Goal: Book appointment/travel/reservation

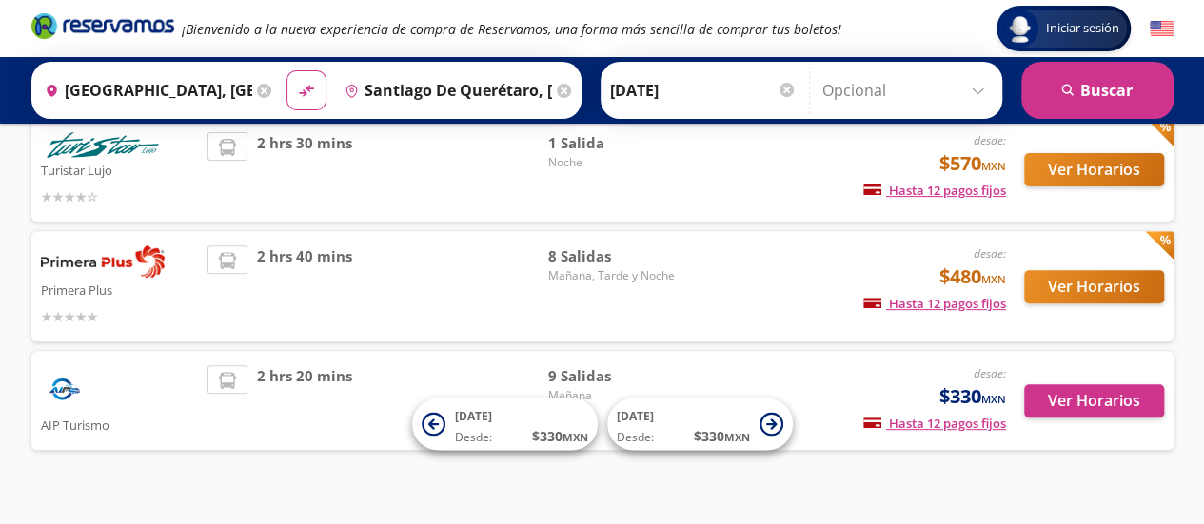
scroll to position [286, 0]
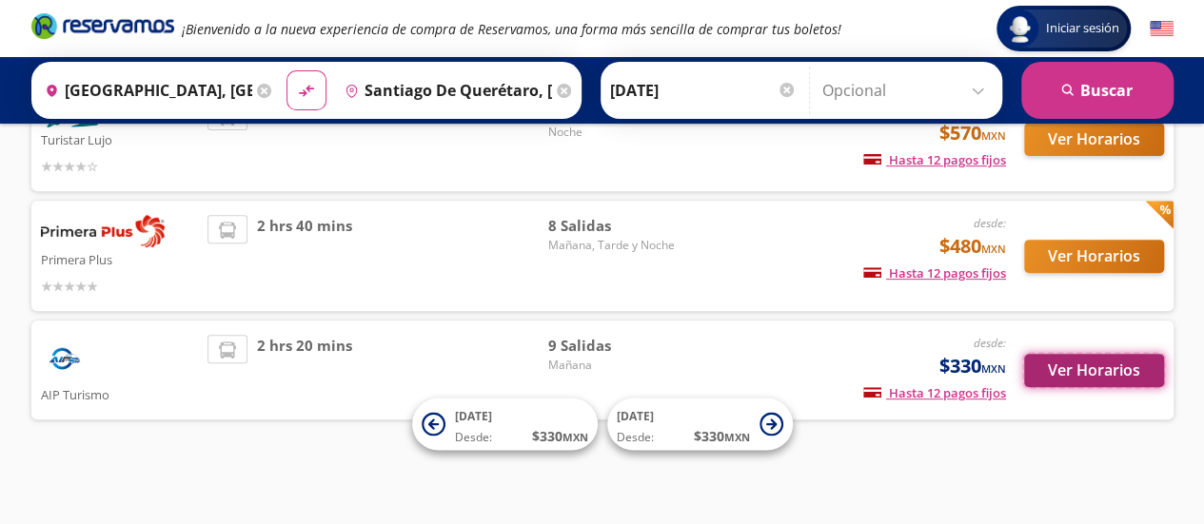
click at [1131, 376] on button "Ver Horarios" at bounding box center [1094, 370] width 140 height 33
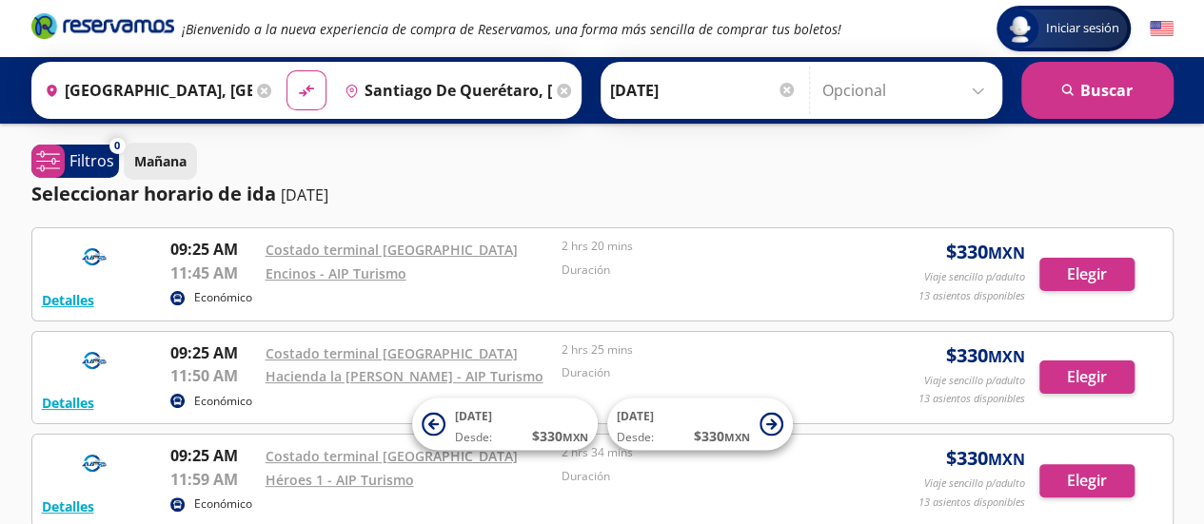
click at [168, 163] on p "Mañana" at bounding box center [160, 161] width 52 height 20
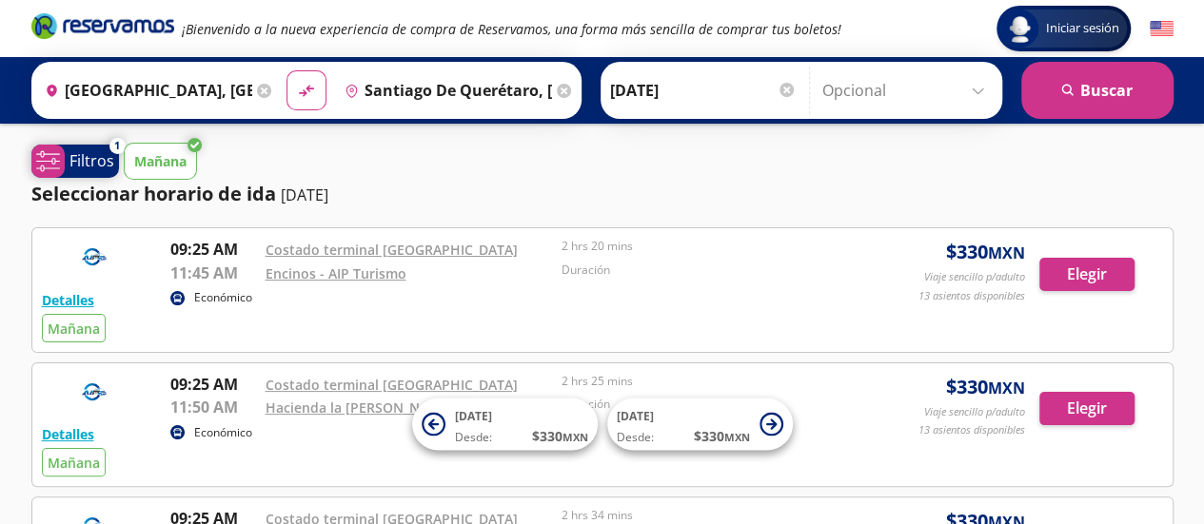
click at [86, 161] on p "Filtros" at bounding box center [91, 160] width 45 height 23
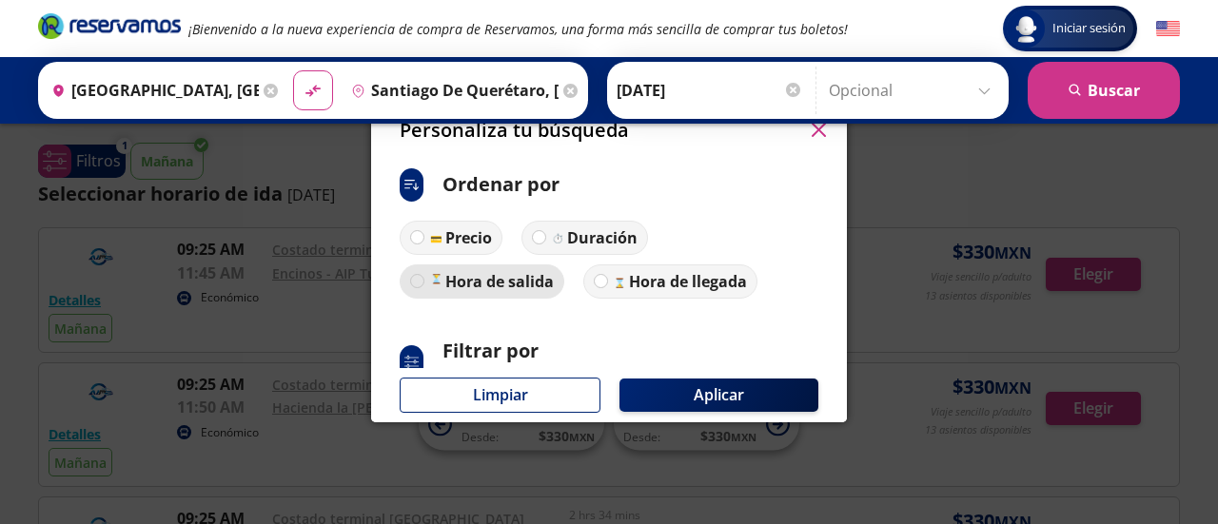
click at [414, 282] on div at bounding box center [417, 281] width 14 height 14
click at [414, 282] on input "Hora de salida" at bounding box center [417, 281] width 12 height 12
radio input "true"
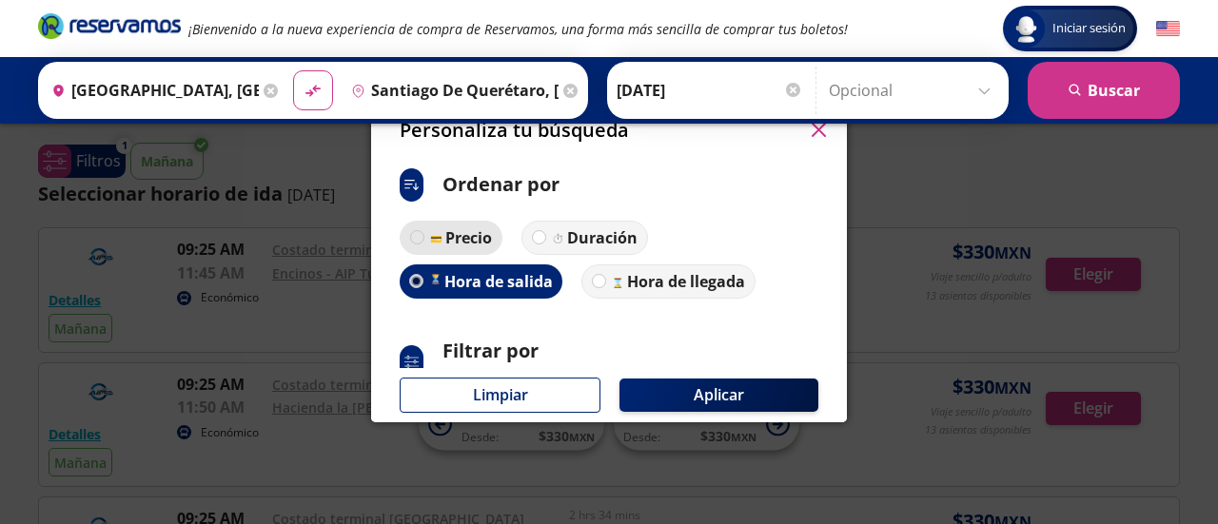
click at [421, 231] on div at bounding box center [417, 237] width 14 height 14
click at [421, 231] on input "Precio" at bounding box center [417, 237] width 12 height 12
radio input "true"
radio input "false"
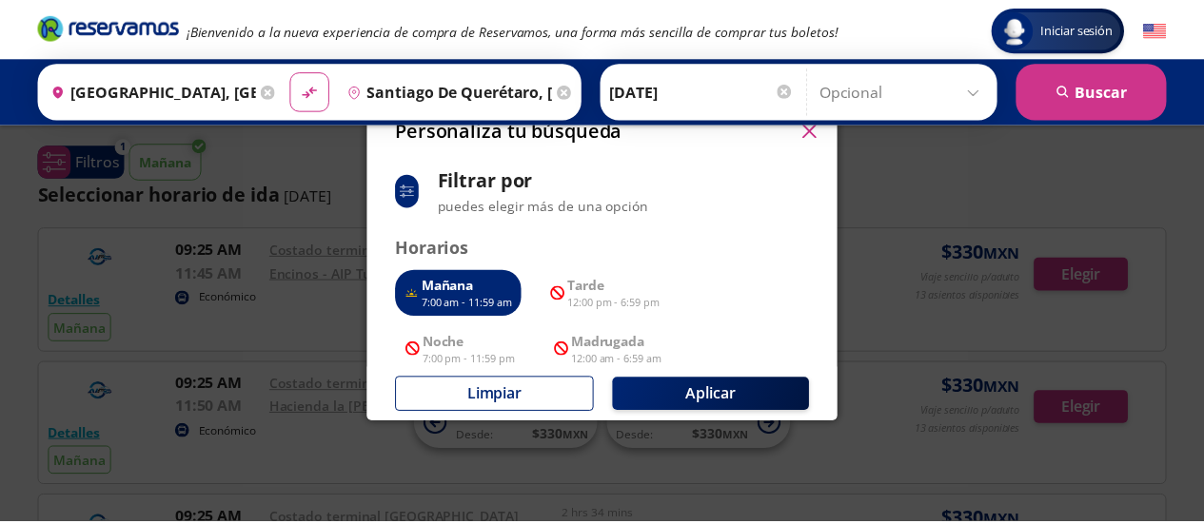
scroll to position [190, 0]
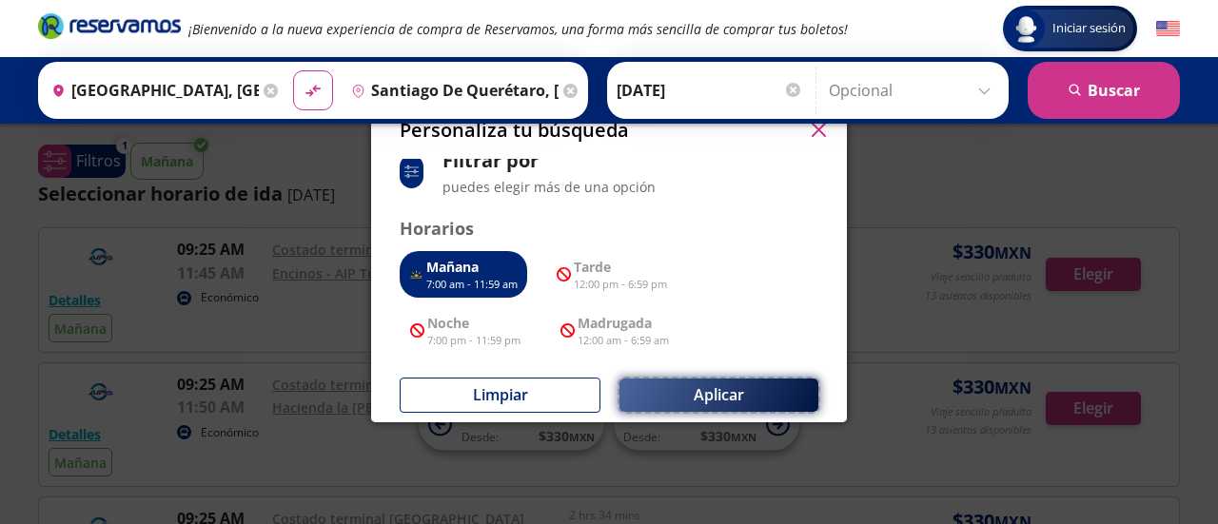
click at [697, 403] on button "Aplicar" at bounding box center [719, 395] width 199 height 33
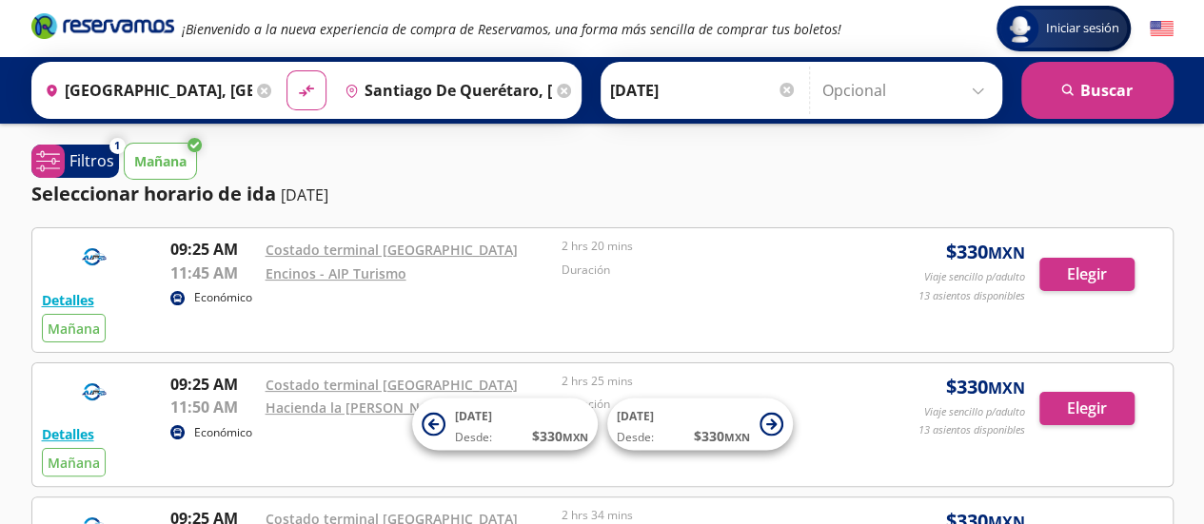
click at [159, 161] on p "Mañana" at bounding box center [160, 161] width 52 height 20
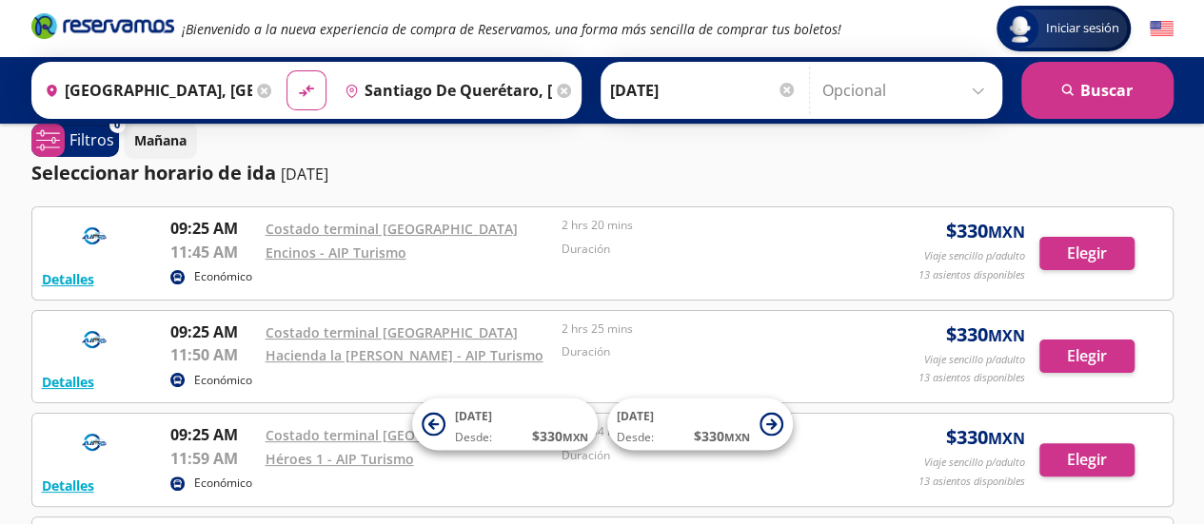
scroll to position [0, 0]
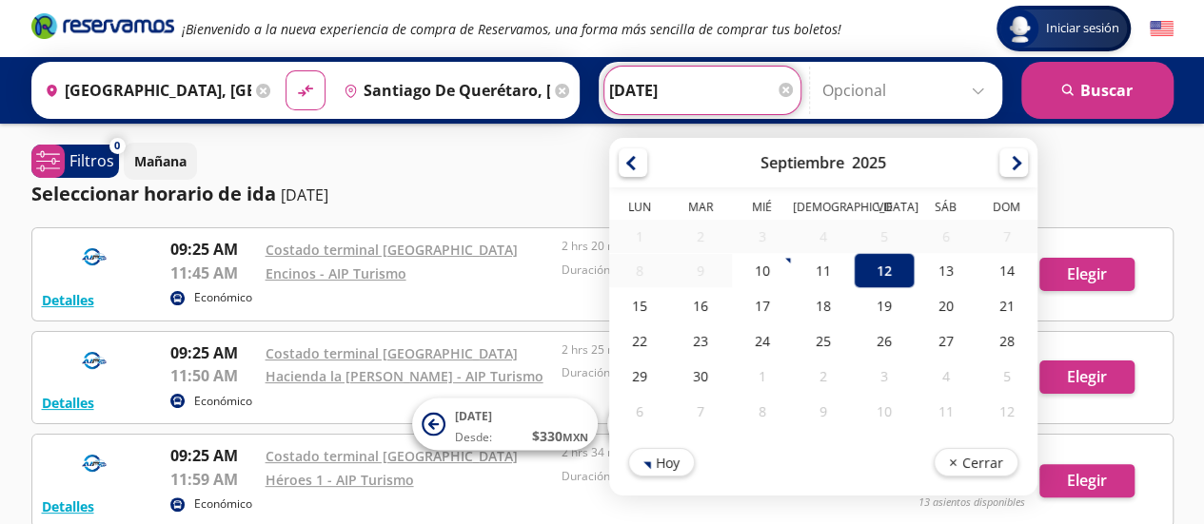
click at [653, 96] on input "[DATE]" at bounding box center [702, 91] width 187 height 48
click at [867, 271] on div "12" at bounding box center [884, 270] width 61 height 35
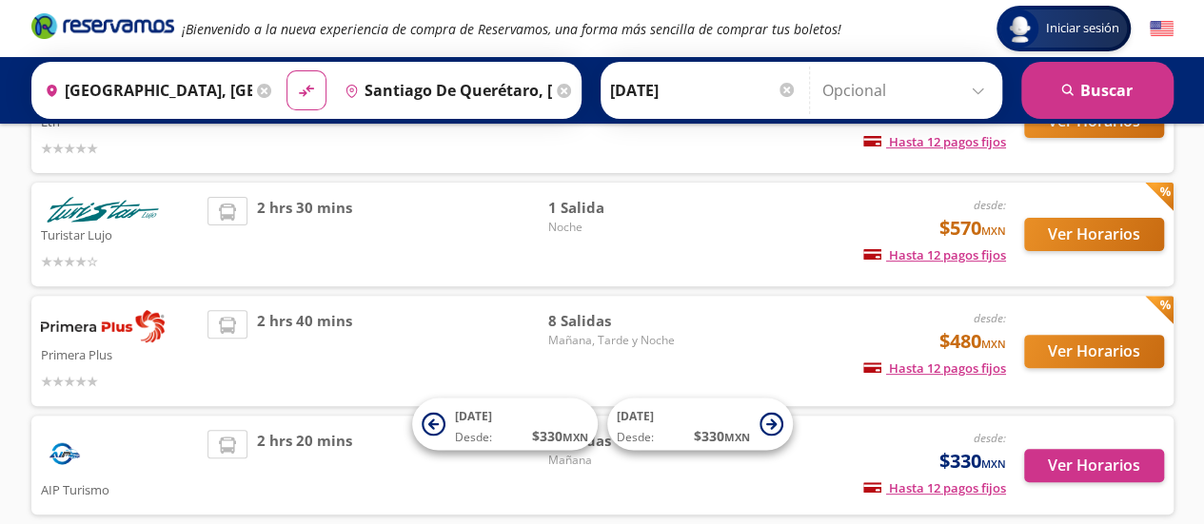
scroll to position [280, 0]
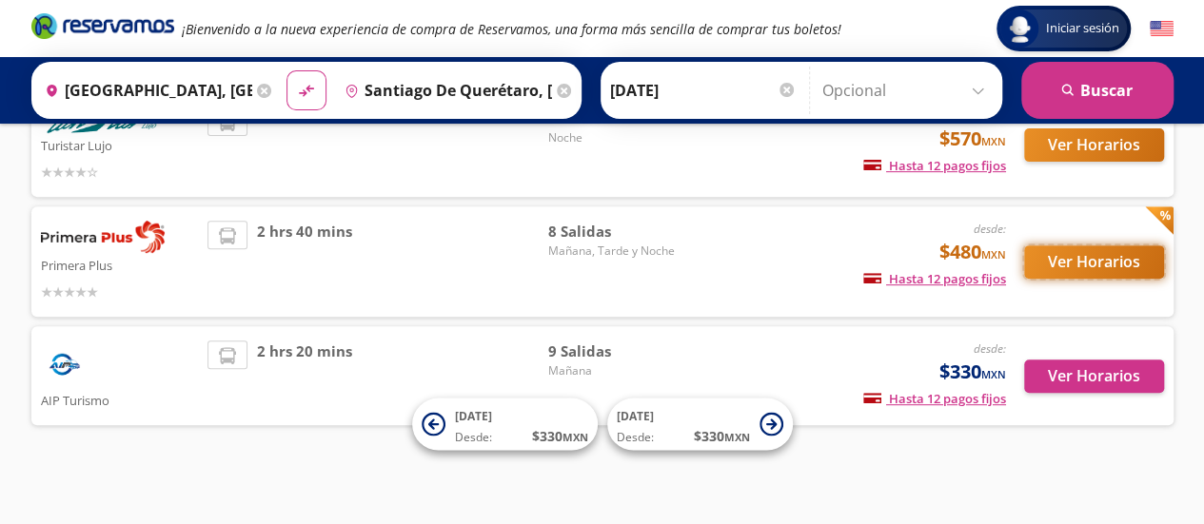
click at [1083, 262] on button "Ver Horarios" at bounding box center [1094, 262] width 140 height 33
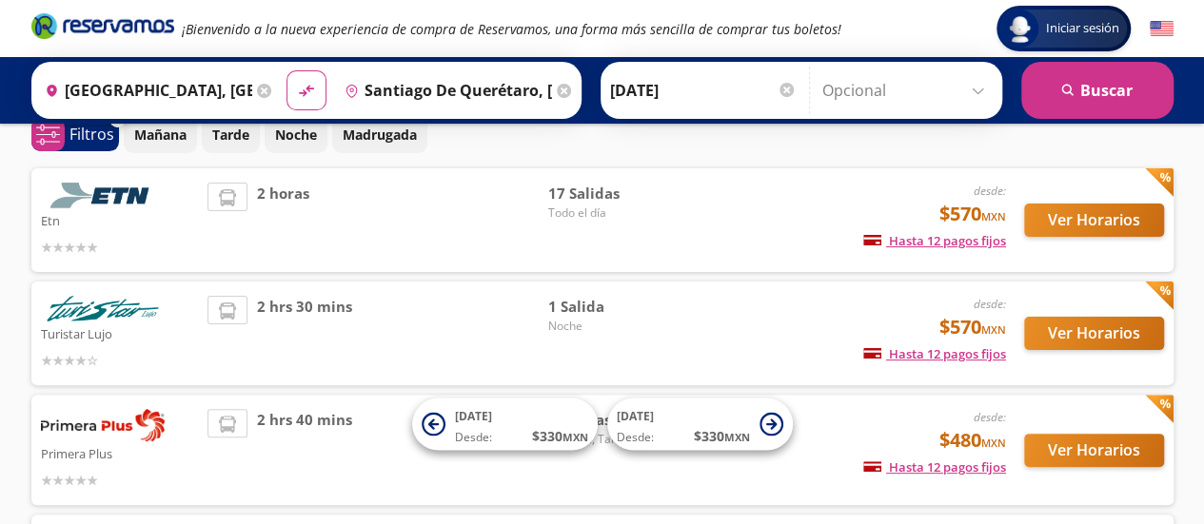
scroll to position [89, 0]
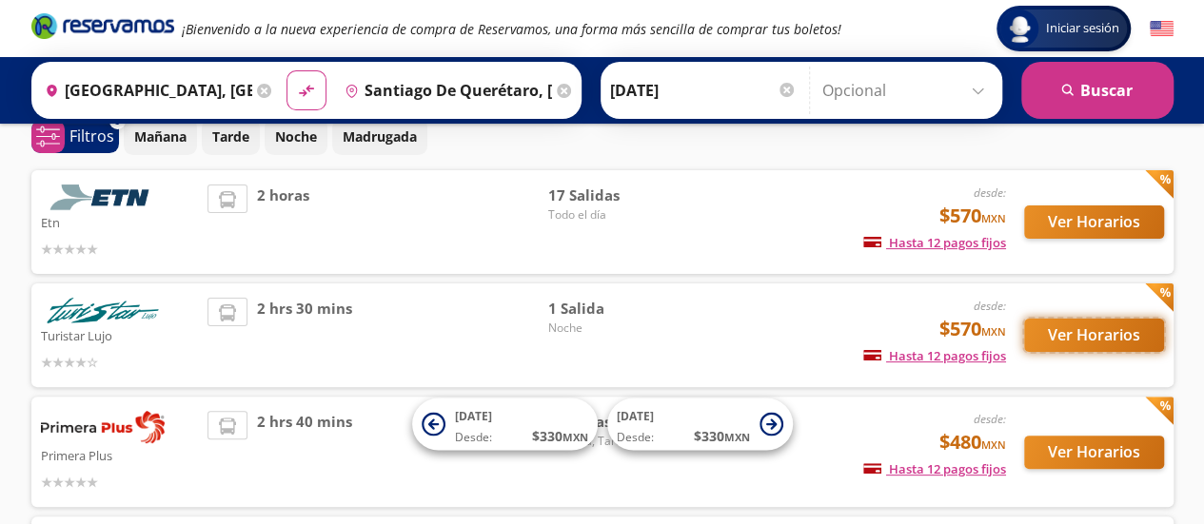
click at [1073, 338] on button "Ver Horarios" at bounding box center [1094, 335] width 140 height 33
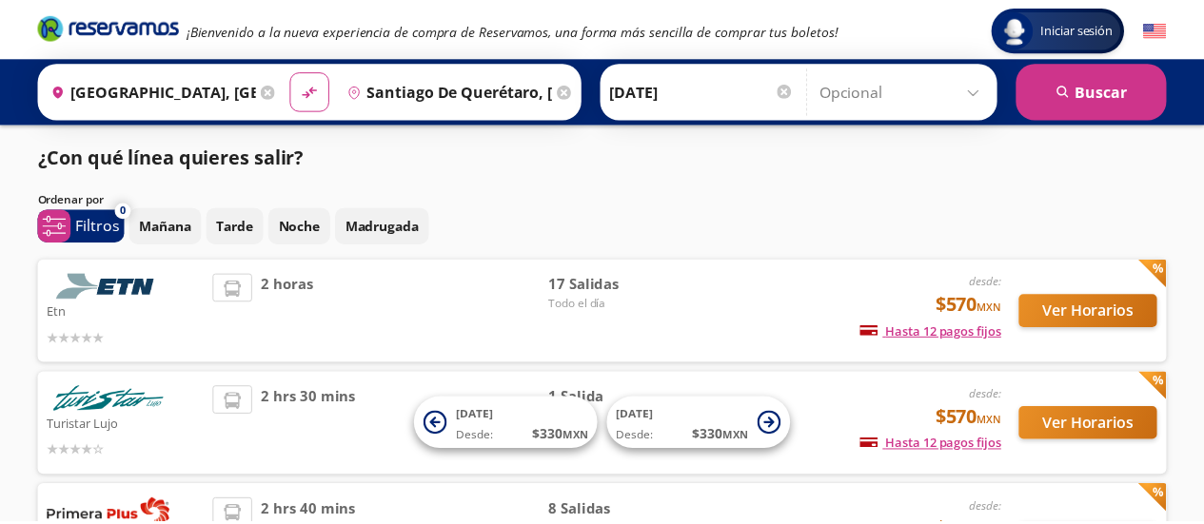
scroll to position [89, 0]
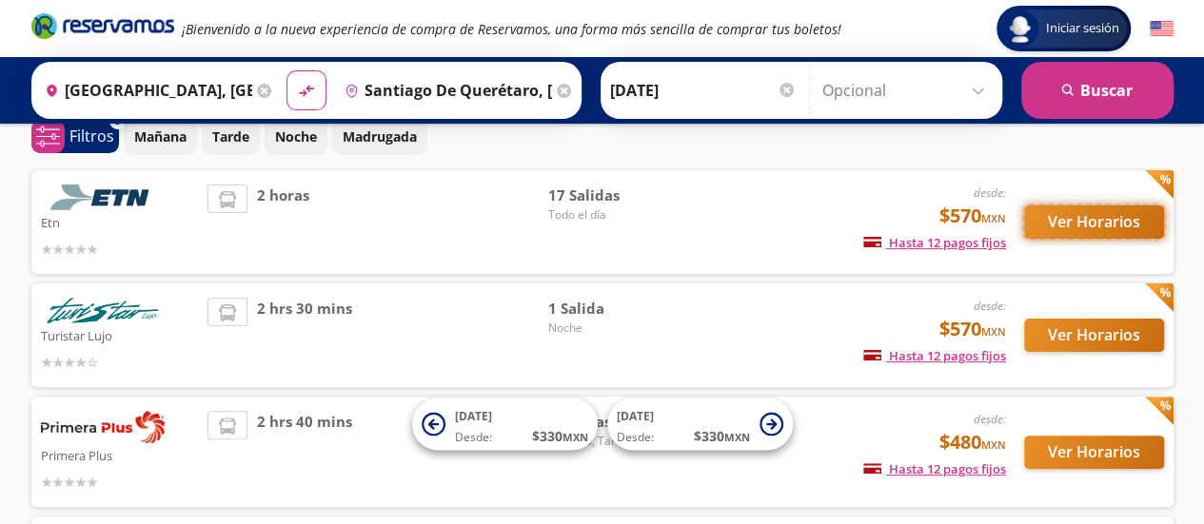
click at [1059, 216] on button "Ver Horarios" at bounding box center [1094, 222] width 140 height 33
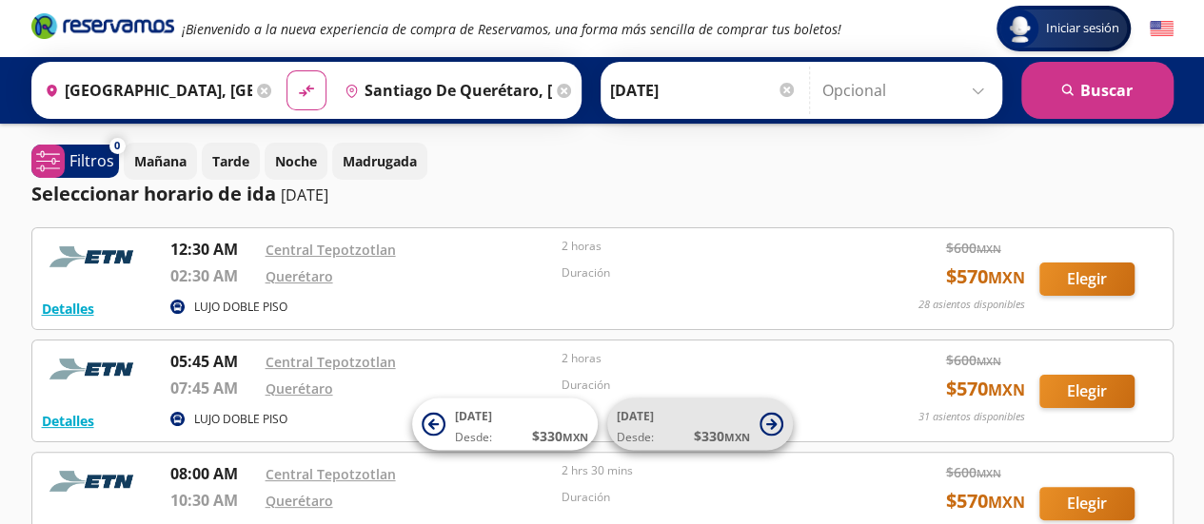
click at [774, 428] on icon at bounding box center [772, 425] width 24 height 24
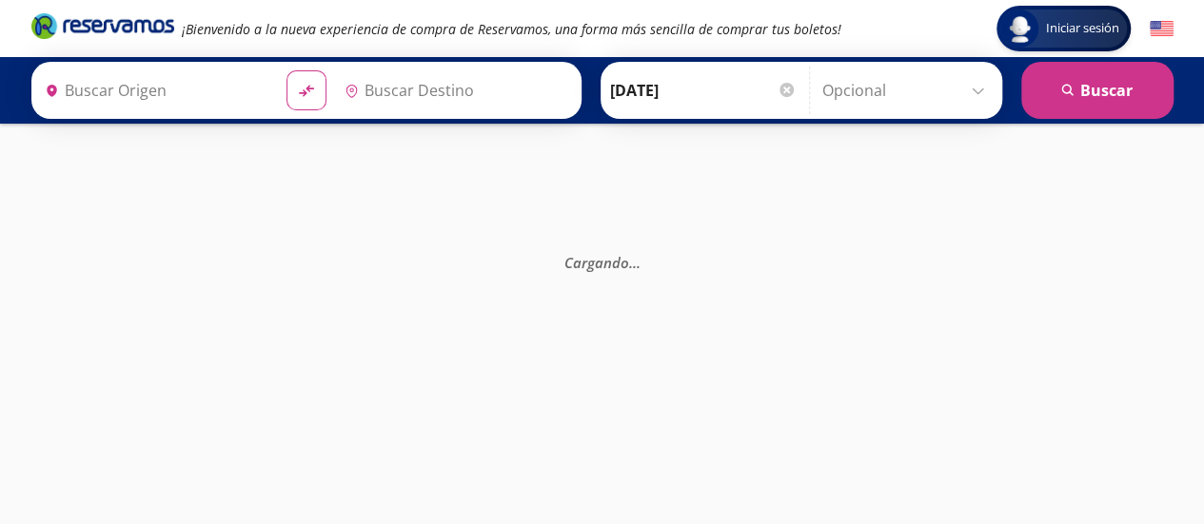
type input "[GEOGRAPHIC_DATA], [GEOGRAPHIC_DATA]"
type input "Santiago de Querétaro, [GEOGRAPHIC_DATA]"
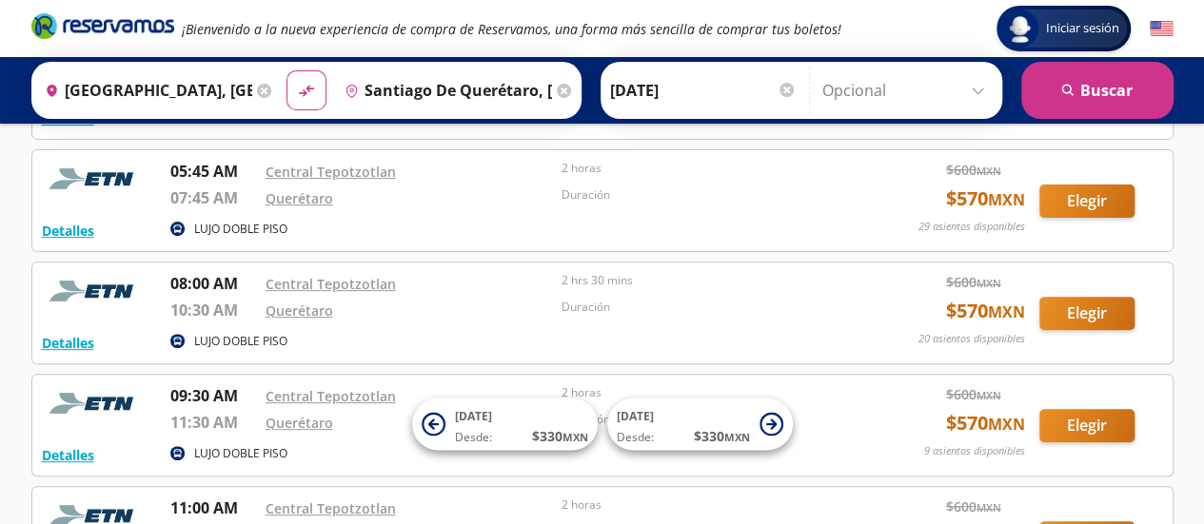
scroll to position [286, 0]
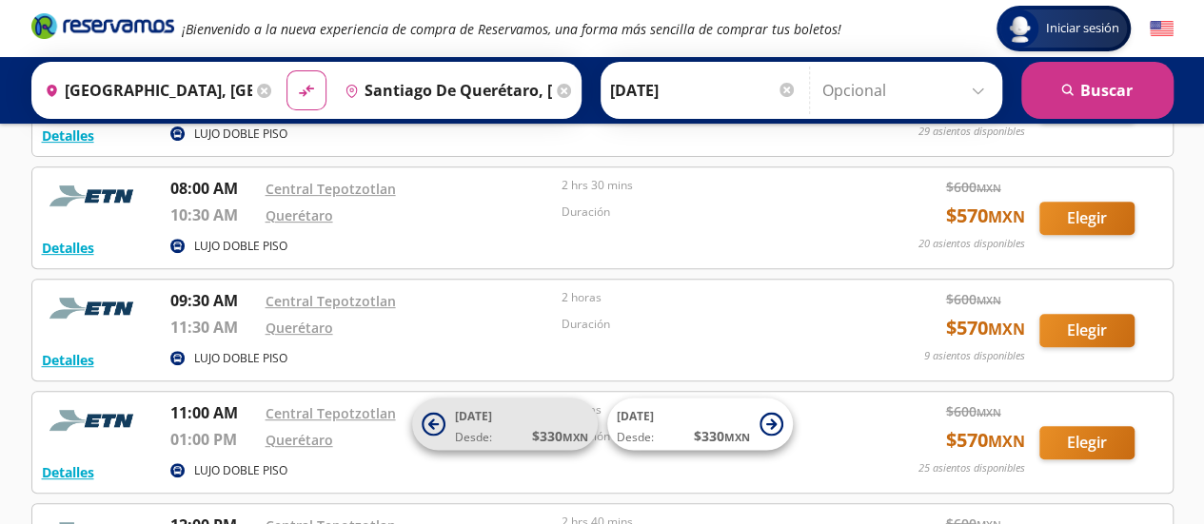
click at [444, 427] on icon at bounding box center [434, 425] width 24 height 24
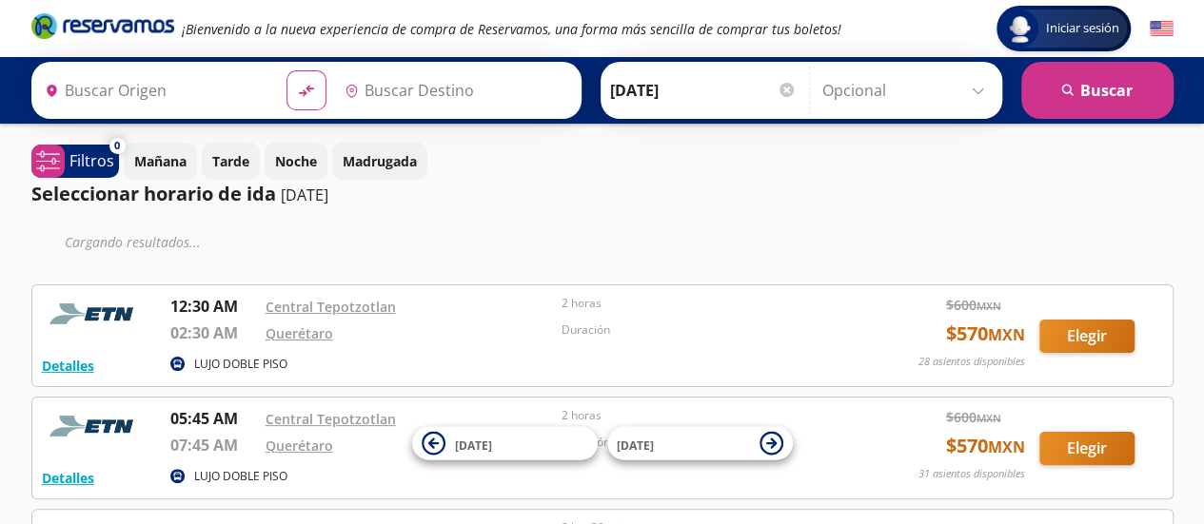
type input "[GEOGRAPHIC_DATA], [GEOGRAPHIC_DATA]"
type input "Santiago de Querétaro, [GEOGRAPHIC_DATA]"
type input "[GEOGRAPHIC_DATA], [GEOGRAPHIC_DATA]"
type input "Santiago de Querétaro, [GEOGRAPHIC_DATA]"
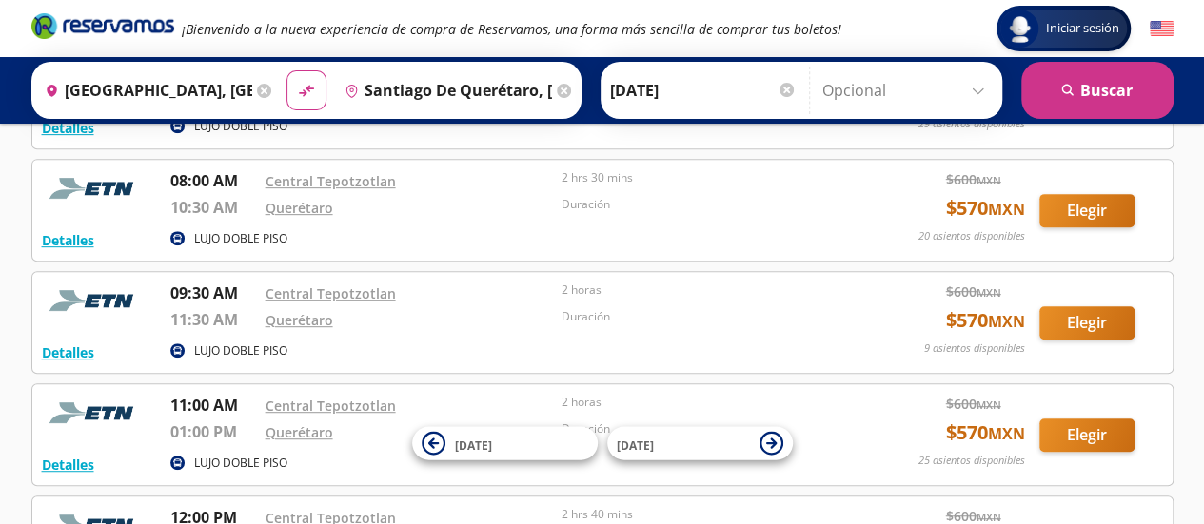
scroll to position [381, 0]
